Goal: Navigation & Orientation: Find specific page/section

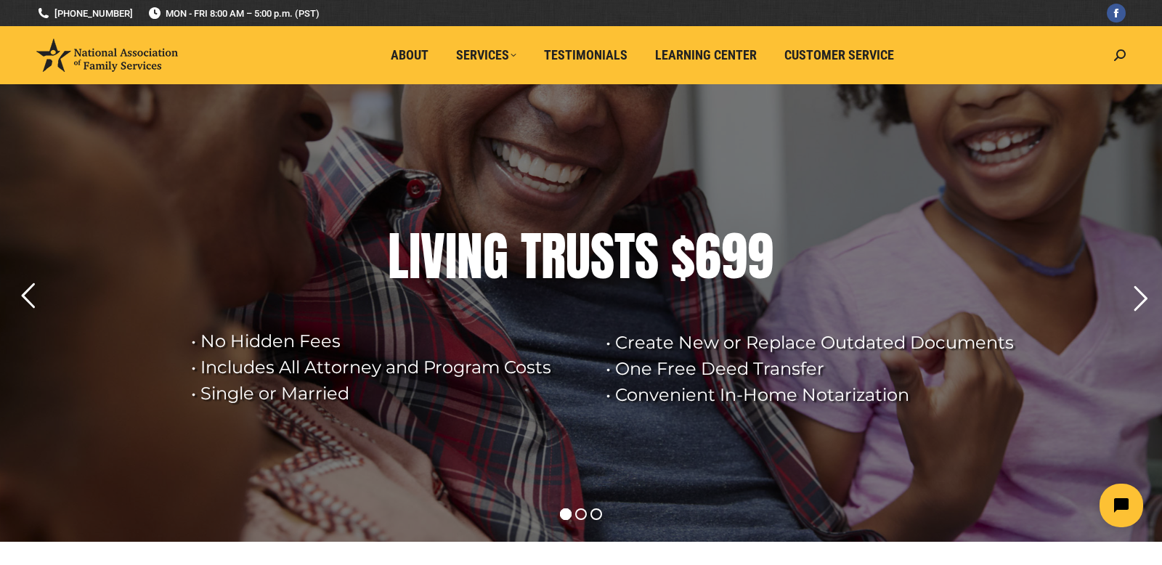
scroll to position [22, 0]
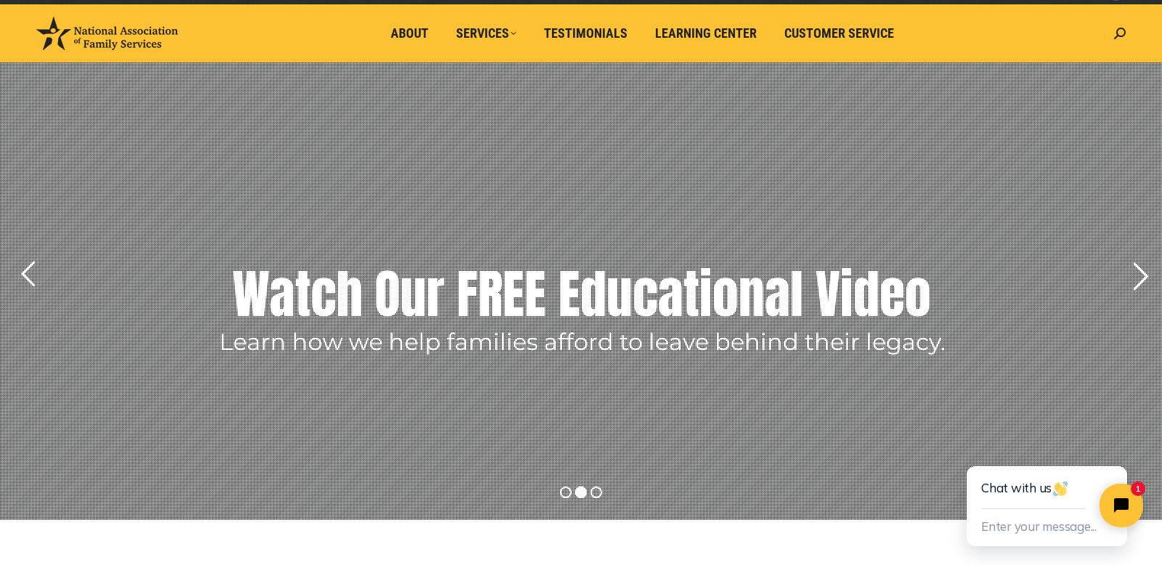
click at [1130, 288] on rs-arrow at bounding box center [1140, 276] width 36 height 36
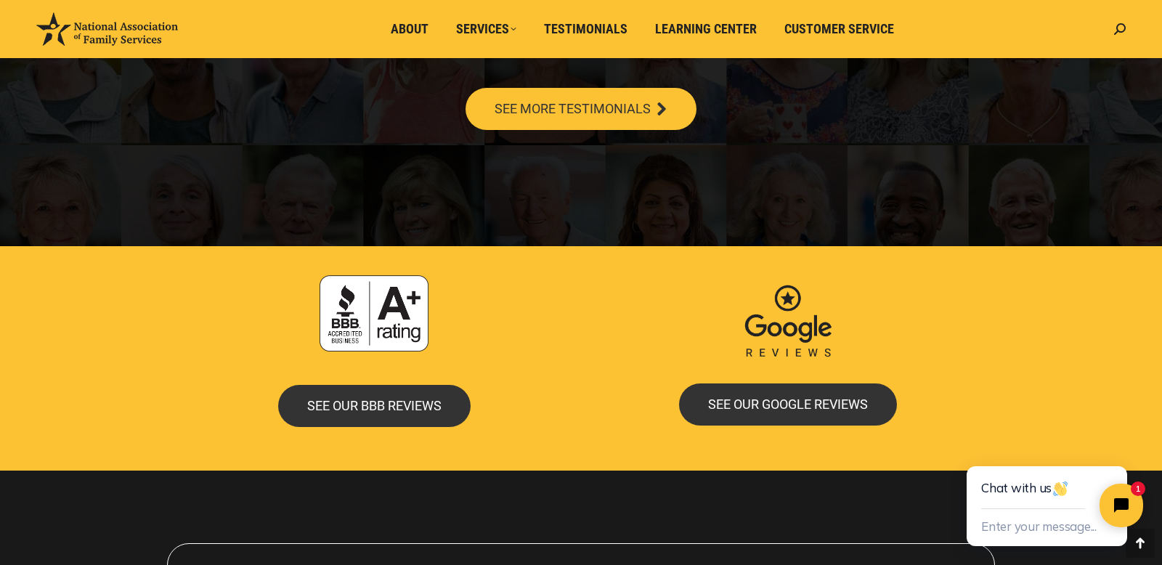
scroll to position [2822, 0]
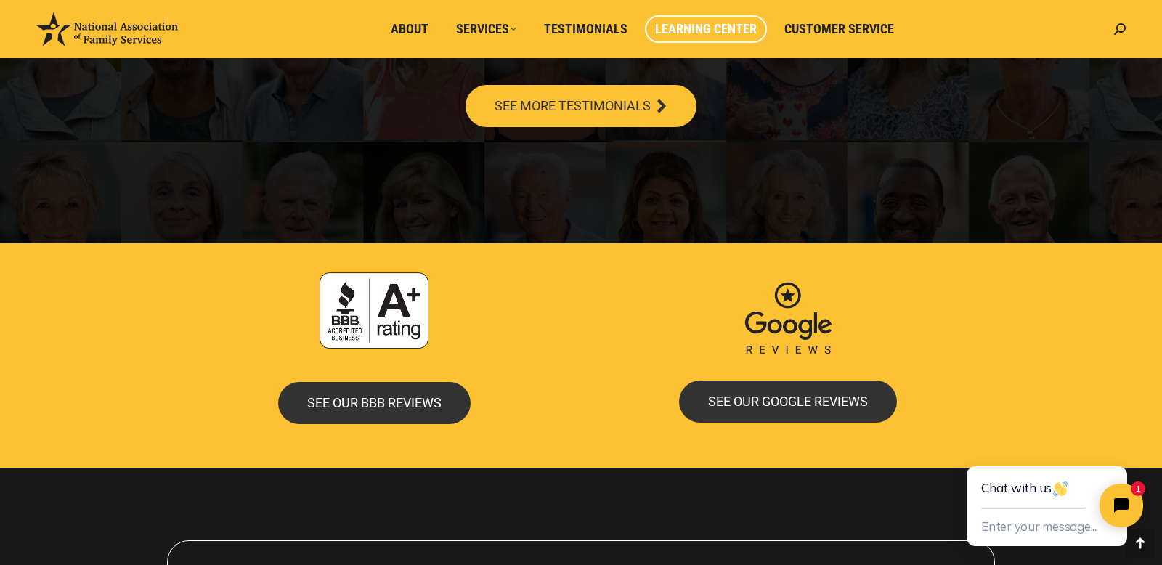
click at [683, 28] on span "Learning Center" at bounding box center [706, 29] width 102 height 16
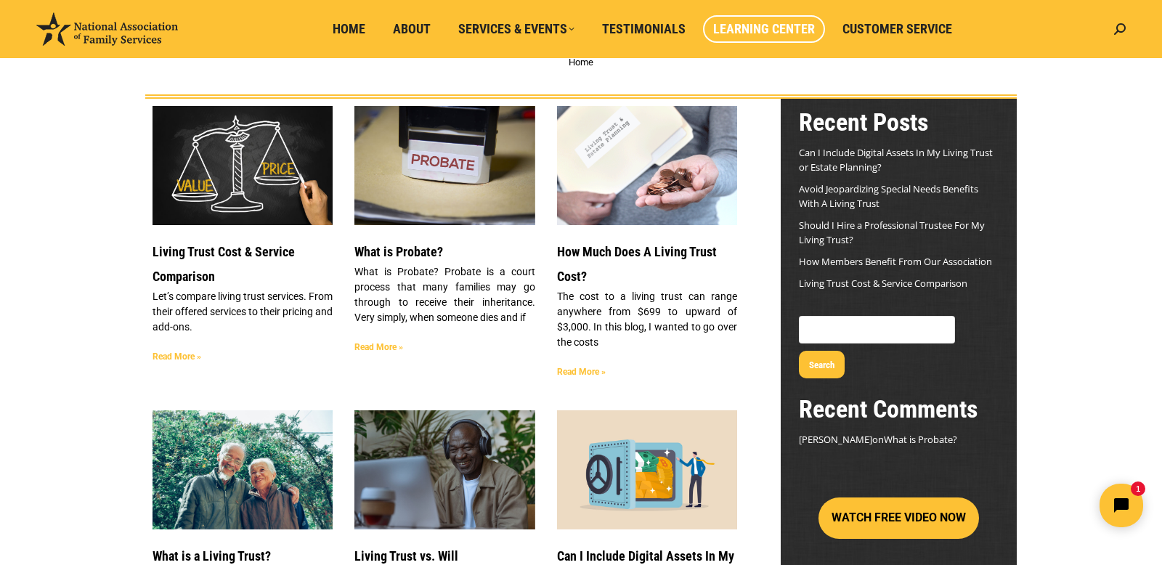
scroll to position [91, 0]
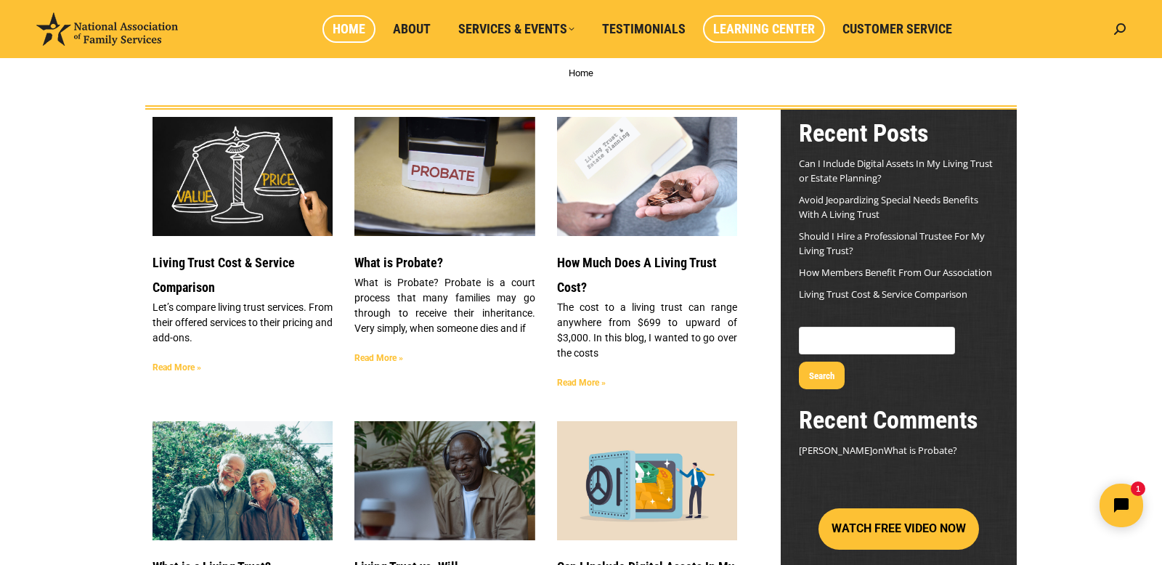
click at [351, 31] on span "Home" at bounding box center [349, 29] width 33 height 16
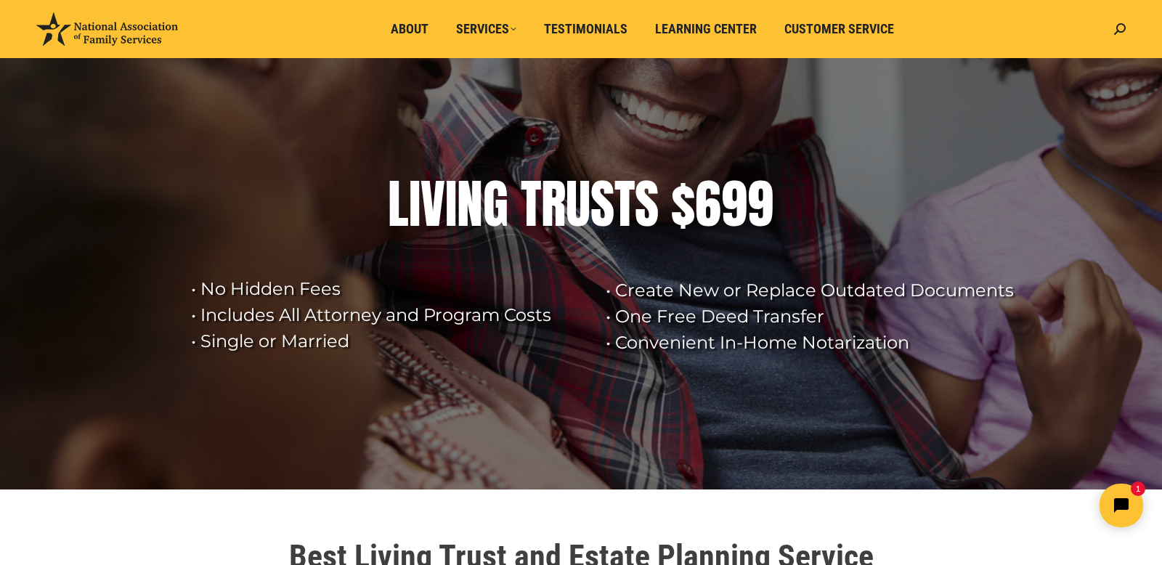
scroll to position [46, 0]
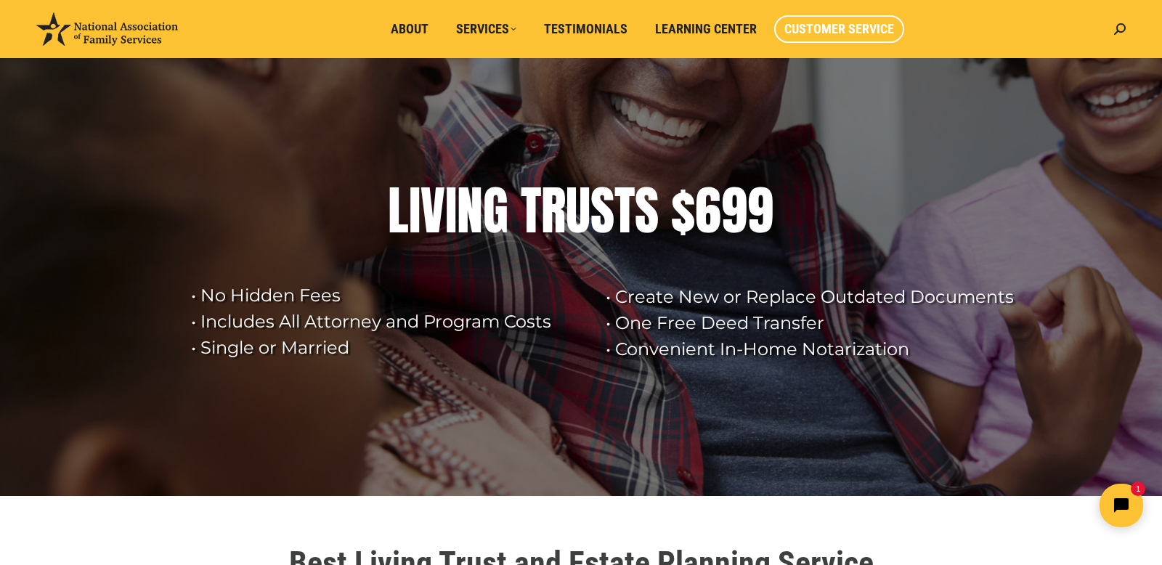
click at [826, 33] on span "Customer Service" at bounding box center [839, 29] width 110 height 16
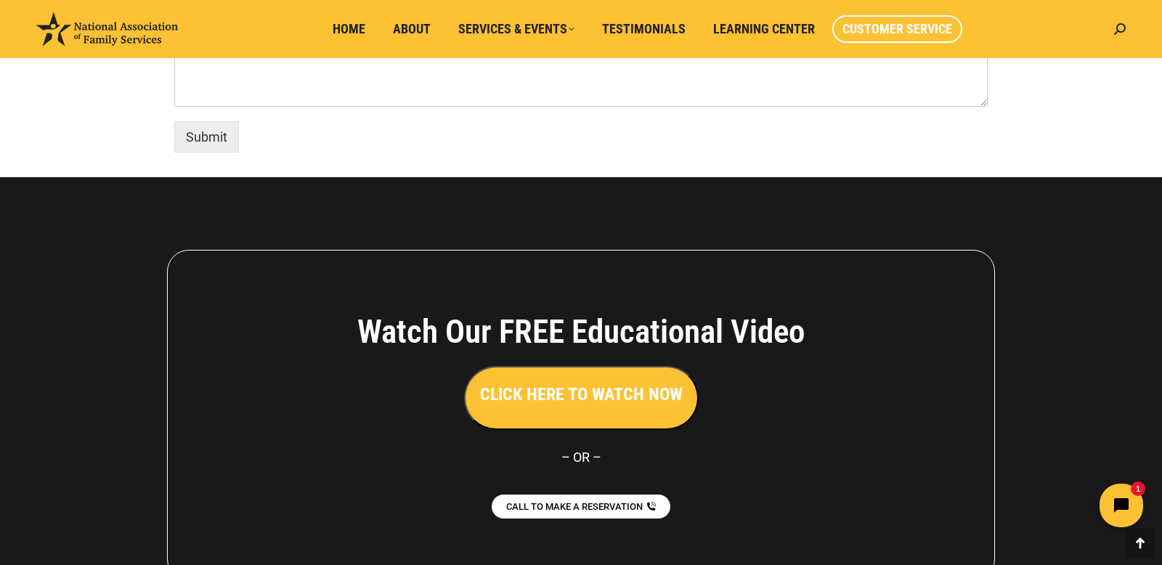
scroll to position [1325, 0]
